Goal: Obtain resource: Download file/media

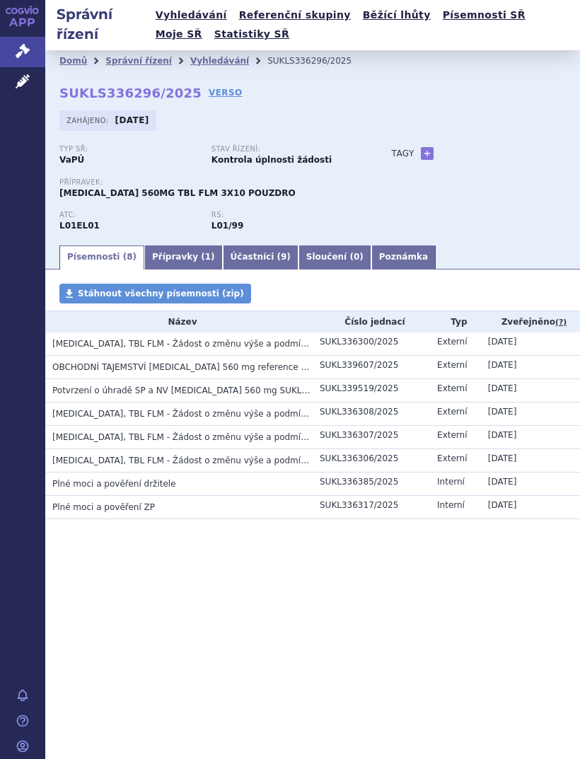
click at [81, 345] on span "[MEDICAL_DATA], TBL FLM - Žádost o změnu výše a podmínek úhrady LP_OBCHODNÍ TAJ…" at bounding box center [256, 344] width 408 height 10
click at [64, 456] on span "[MEDICAL_DATA], TBL FLM - Žádost o změnu výše a podmínek úhrady LP_Literatura 4" at bounding box center [233, 461] width 363 height 10
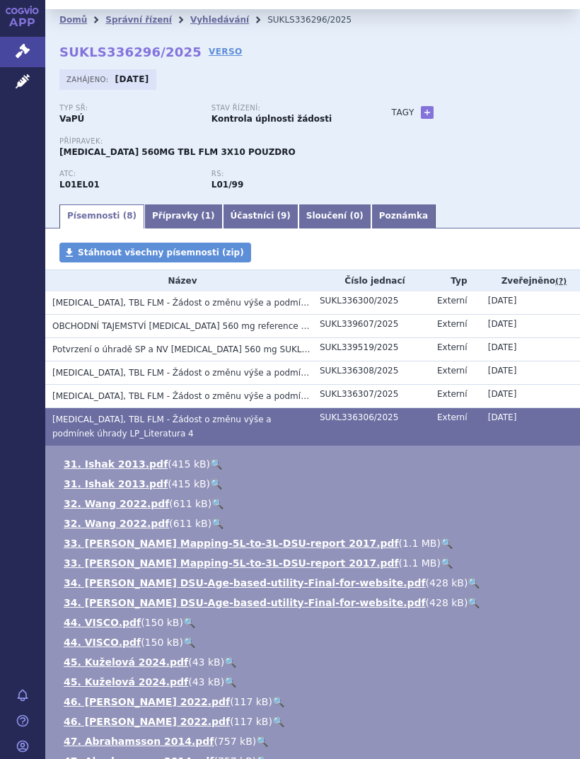
scroll to position [40, 0]
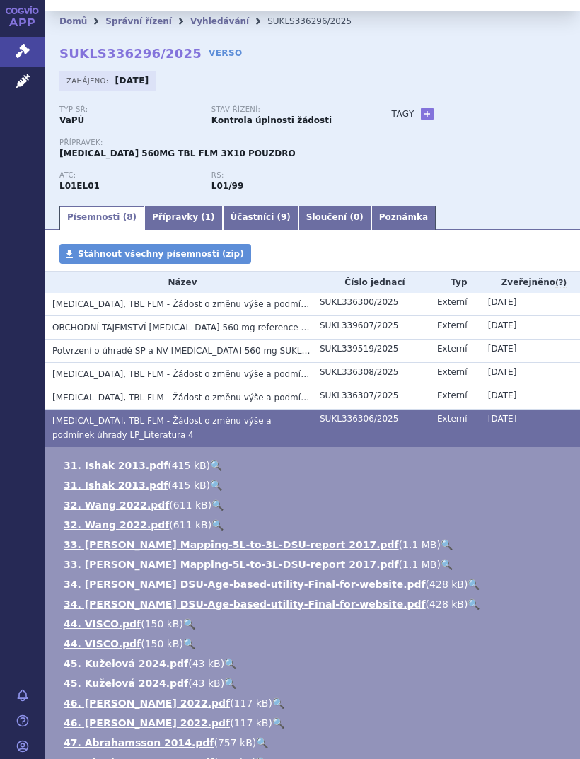
click at [76, 389] on td "[MEDICAL_DATA], TBL FLM - Žádost o změnu výše a podmínek úhrady LP_Literatura 3" at bounding box center [179, 397] width 268 height 23
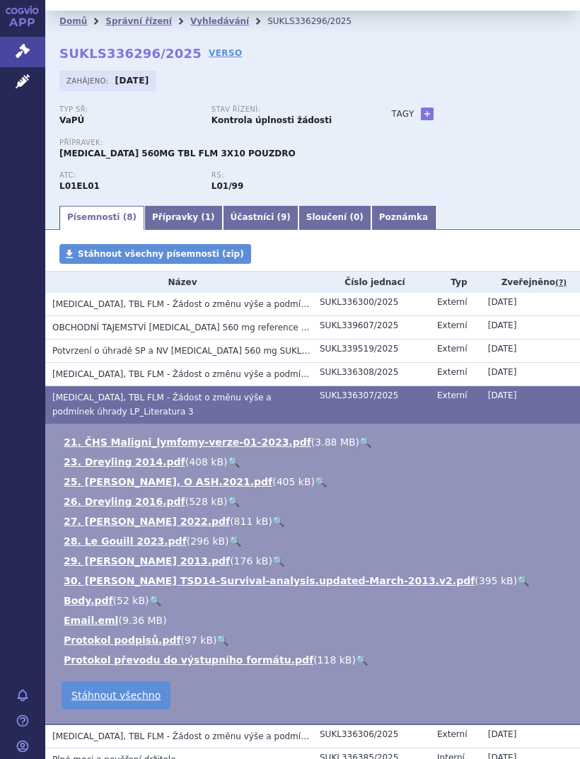
click at [83, 367] on h3 "[MEDICAL_DATA], TBL FLM - Žádost o změnu výše a podmínek úhrady LP_Literatura 2" at bounding box center [182, 374] width 260 height 14
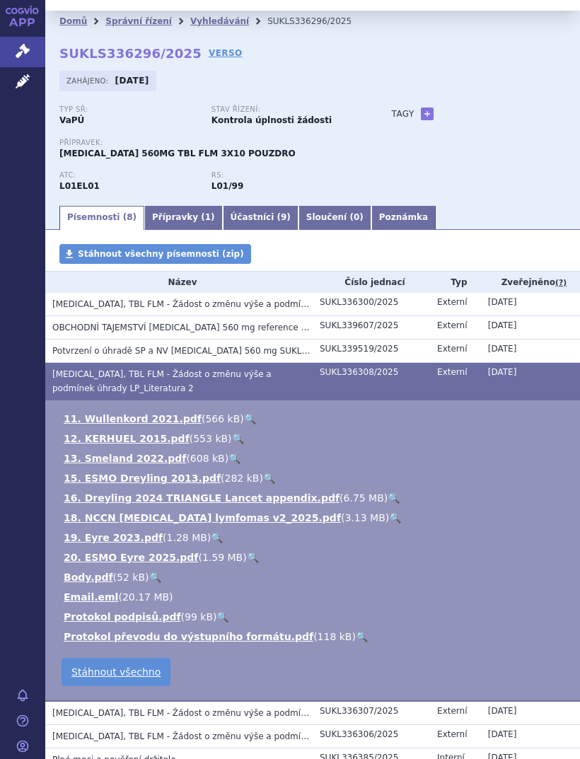
click at [74, 302] on span "[MEDICAL_DATA], TBL FLM - Žádost o změnu výše a podmínek úhrady LP_OBCHODNÍ TAJ…" at bounding box center [256, 304] width 408 height 10
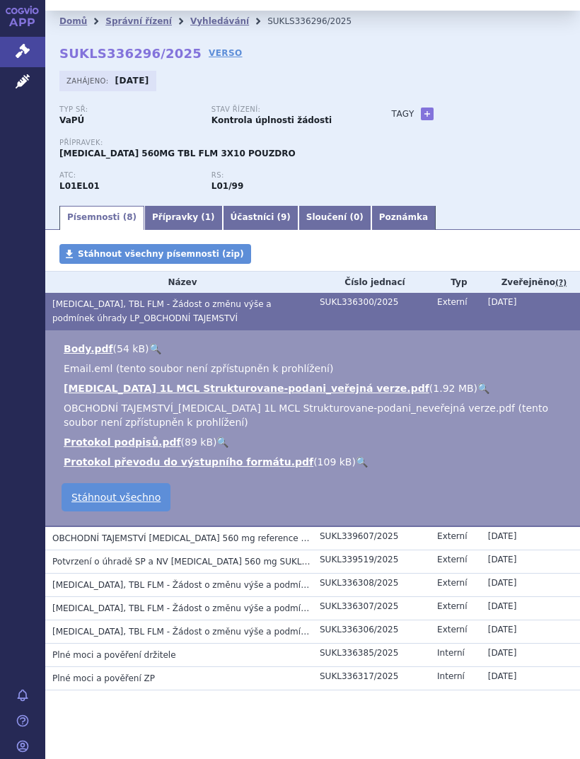
click at [87, 387] on link "[MEDICAL_DATA] 1L MCL Strukturovane-podani_veřejná verze.pdf" at bounding box center [247, 388] width 366 height 11
click at [98, 386] on link "[MEDICAL_DATA] 1L MCL Strukturovane-podani_veřejná verze.pdf" at bounding box center [247, 388] width 366 height 11
click at [84, 383] on link "[MEDICAL_DATA] 1L MCL Strukturovane-podani_veřejná verze.pdf" at bounding box center [247, 388] width 366 height 11
